Goal: Transaction & Acquisition: Book appointment/travel/reservation

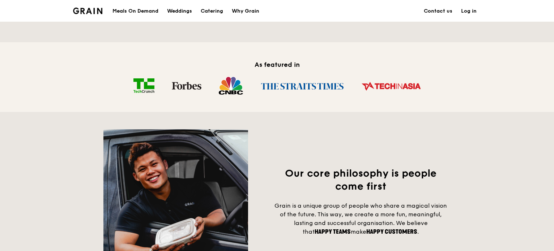
scroll to position [434, 0]
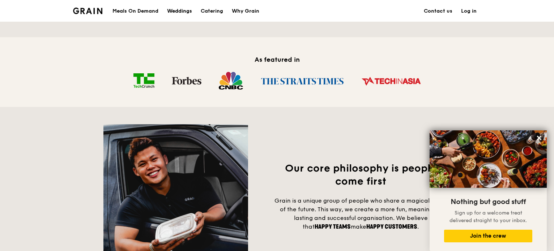
click at [185, 13] on div "Weddings" at bounding box center [179, 11] width 25 height 22
click at [217, 9] on div "Catering" at bounding box center [212, 11] width 22 height 22
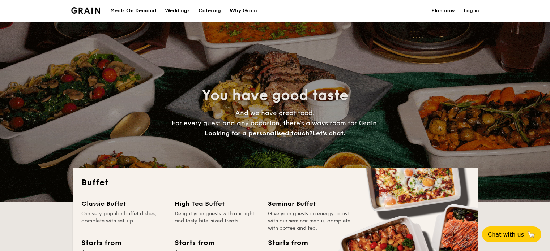
select select
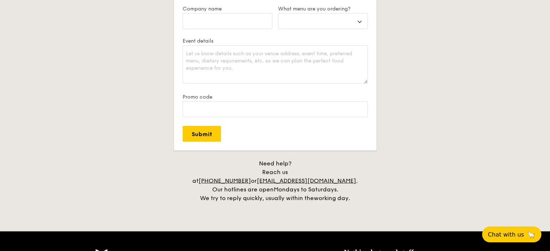
scroll to position [1374, 0]
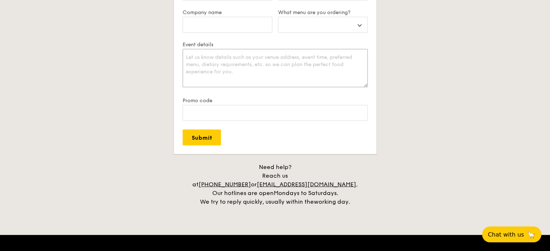
click at [309, 68] on textarea "Event details" at bounding box center [275, 68] width 185 height 38
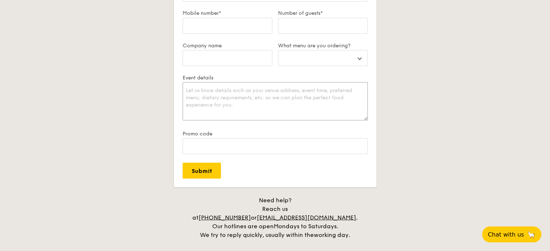
scroll to position [1338, 0]
